Goal: Task Accomplishment & Management: Manage account settings

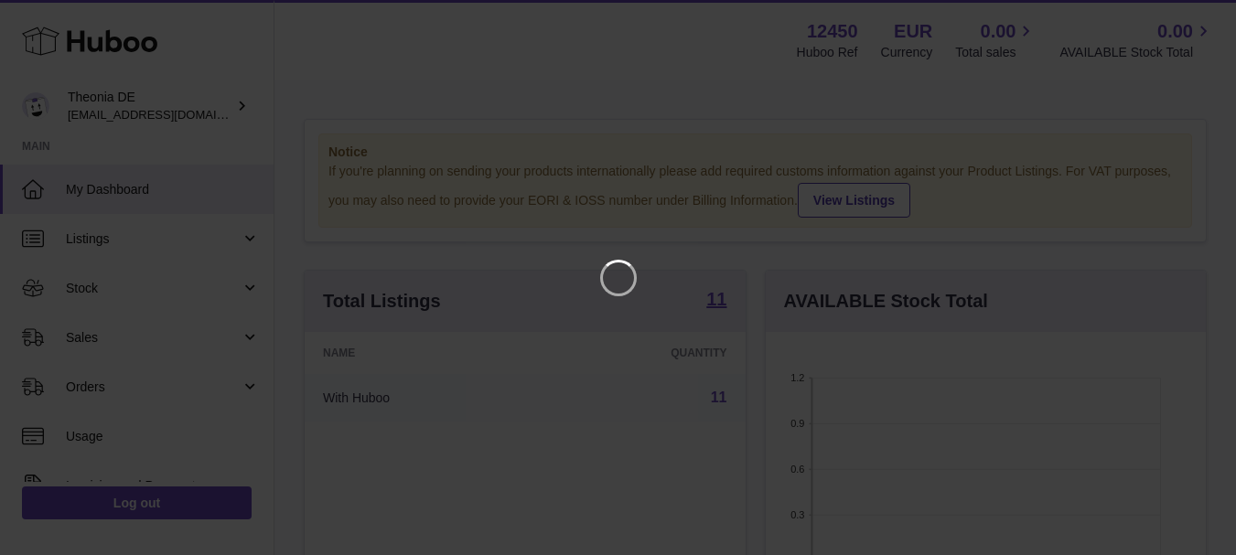
scroll to position [285, 447]
click at [1201, 18] on icon "Close" at bounding box center [1202, 16] width 15 height 15
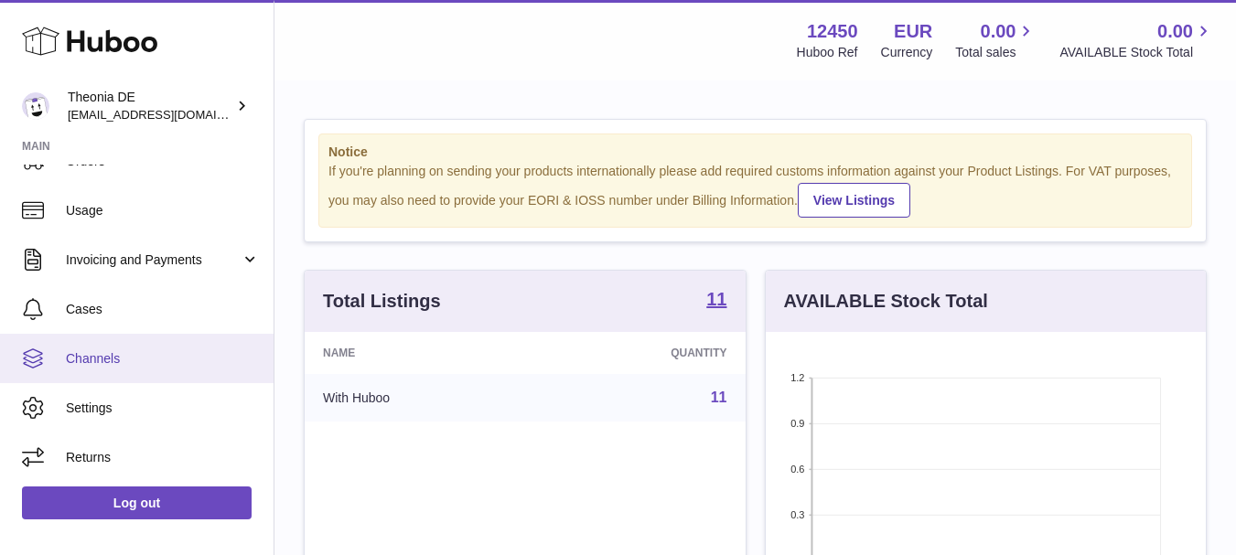
scroll to position [0, 0]
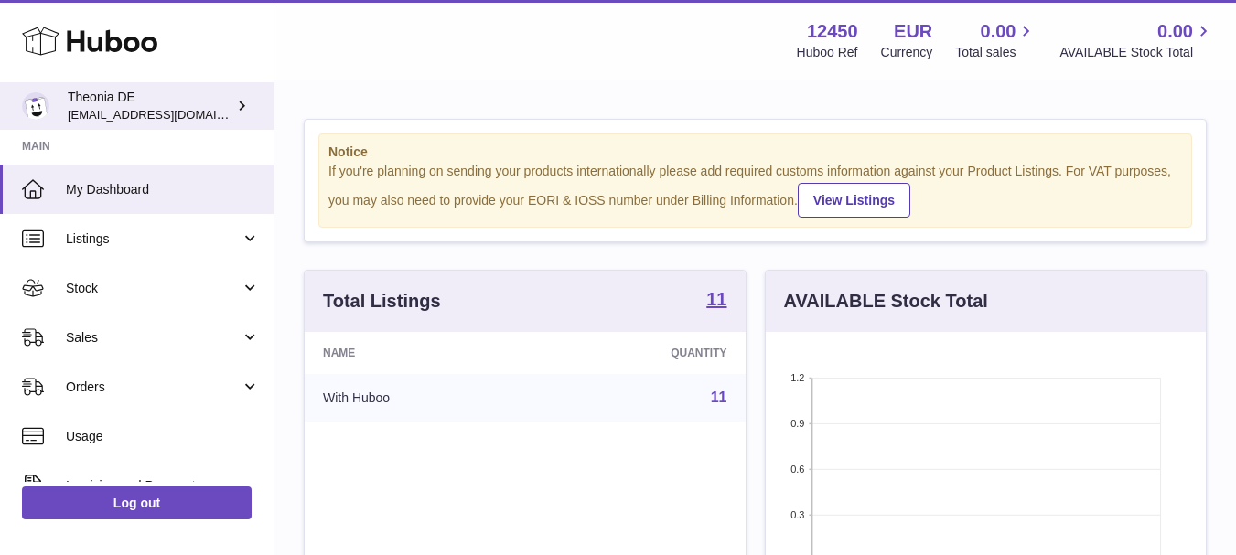
click at [239, 109] on icon at bounding box center [241, 105] width 19 height 19
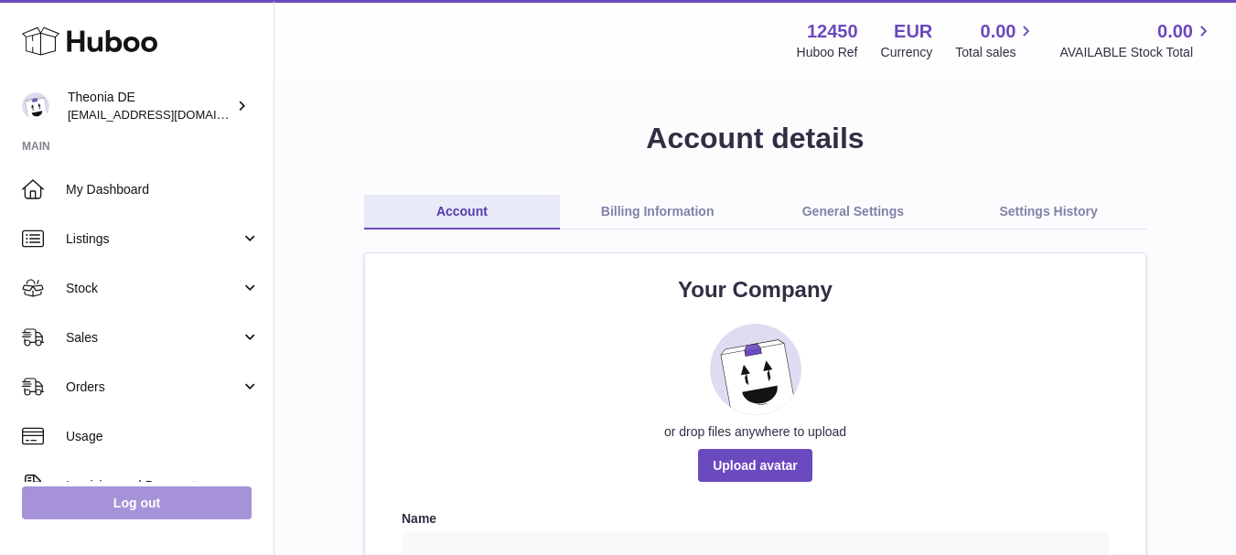
click at [178, 496] on link "Log out" at bounding box center [137, 503] width 230 height 33
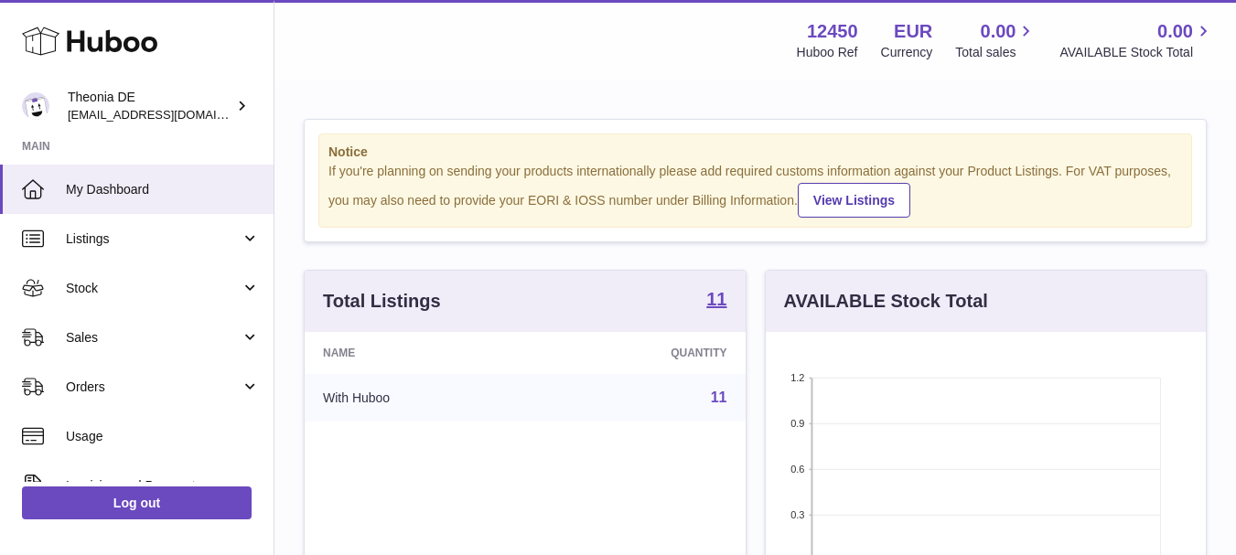
scroll to position [285, 440]
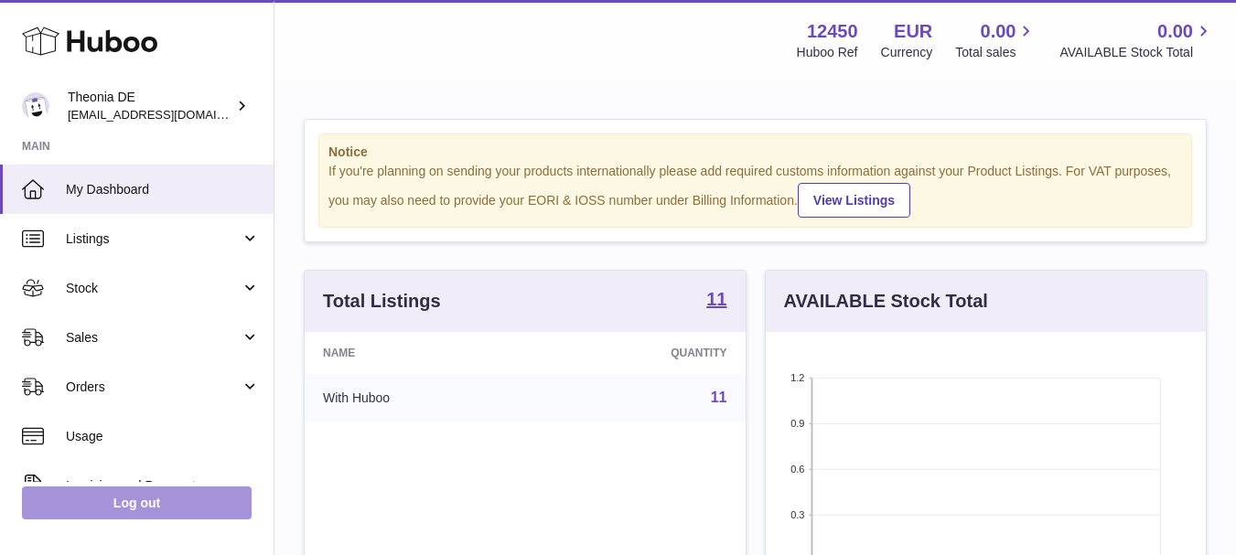
click at [148, 499] on link "Log out" at bounding box center [137, 503] width 230 height 33
